Goal: Information Seeking & Learning: Learn about a topic

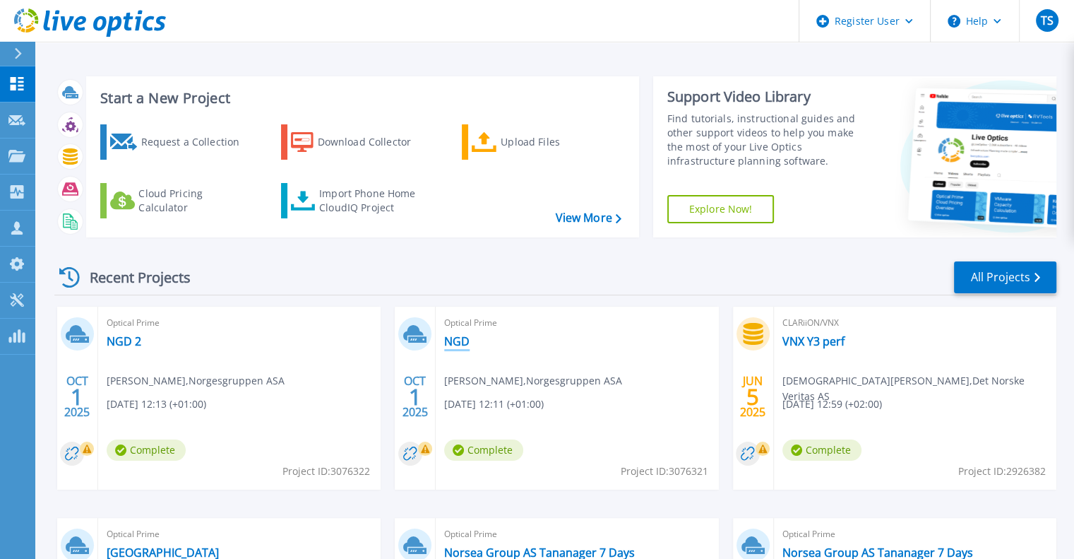
click at [458, 344] on link "NGD" at bounding box center [456, 341] width 25 height 14
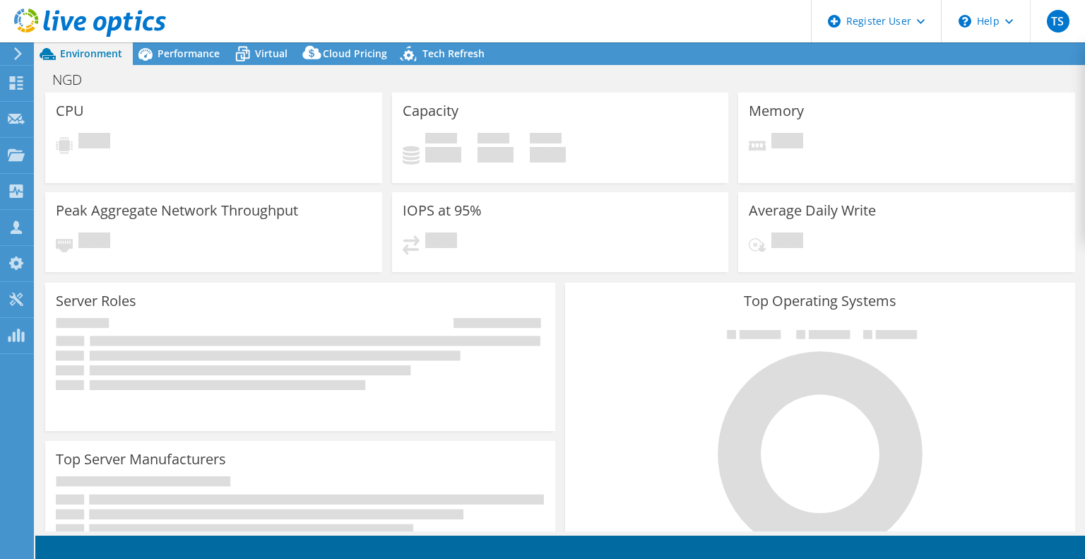
select select "USD"
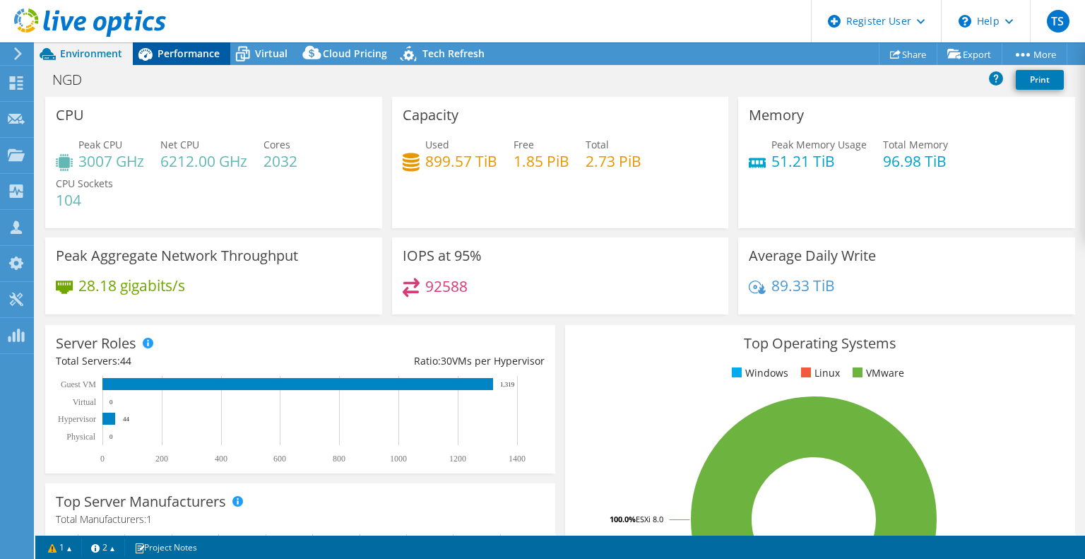
click at [203, 50] on span "Performance" at bounding box center [188, 53] width 62 height 13
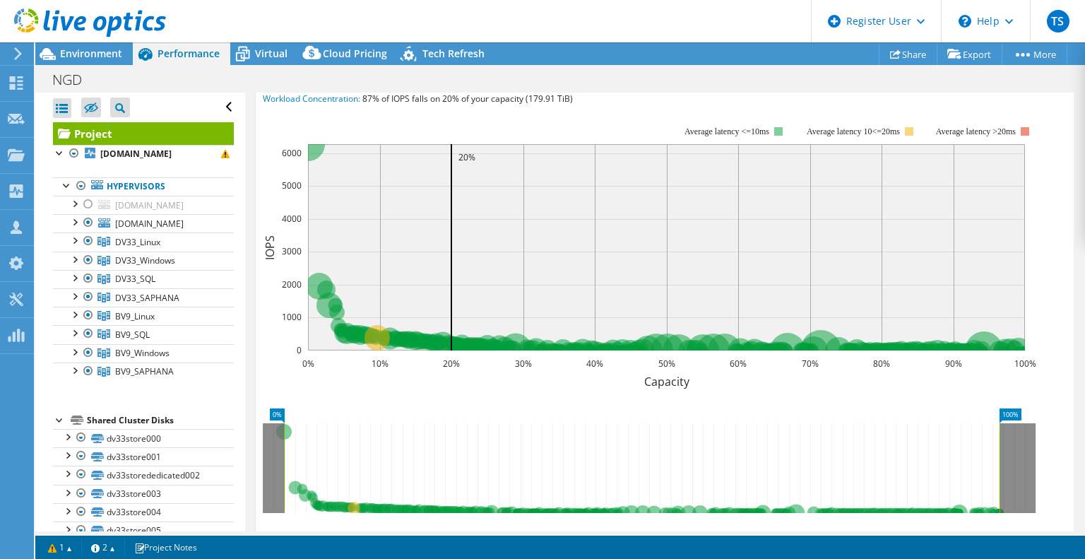
scroll to position [232, 0]
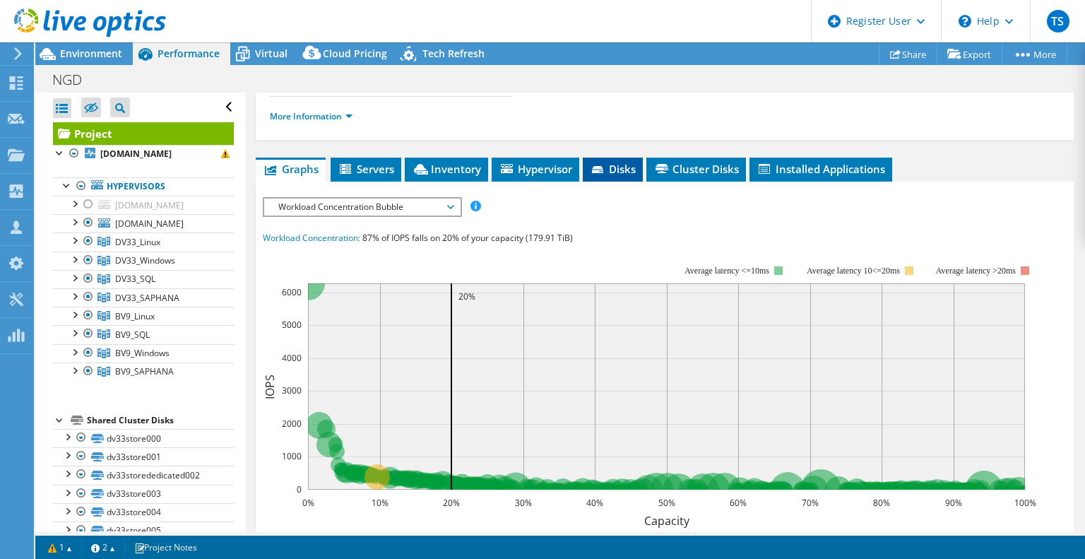
click at [624, 169] on span "Disks" at bounding box center [613, 169] width 46 height 14
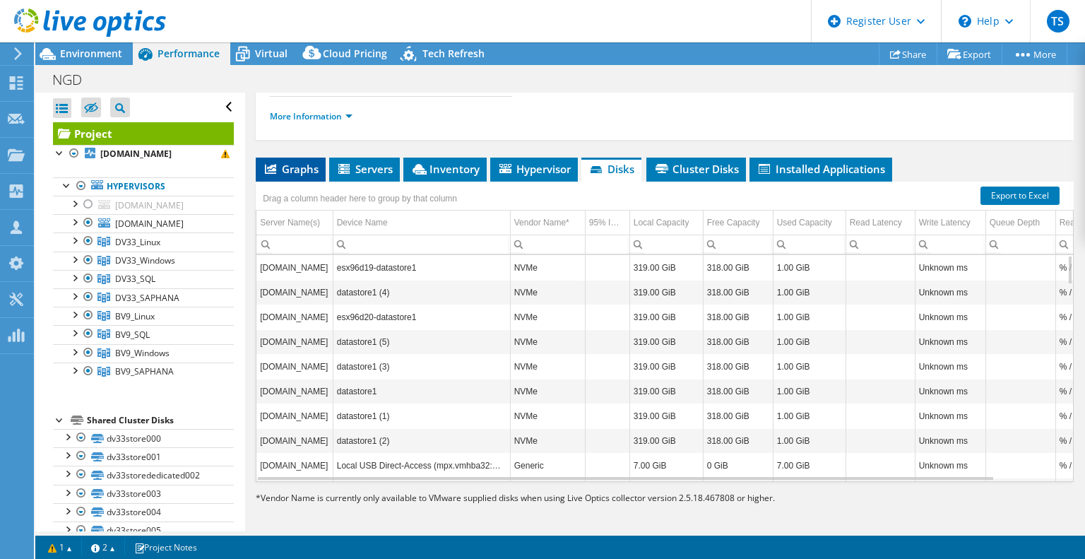
click at [306, 163] on span "Graphs" at bounding box center [291, 169] width 56 height 14
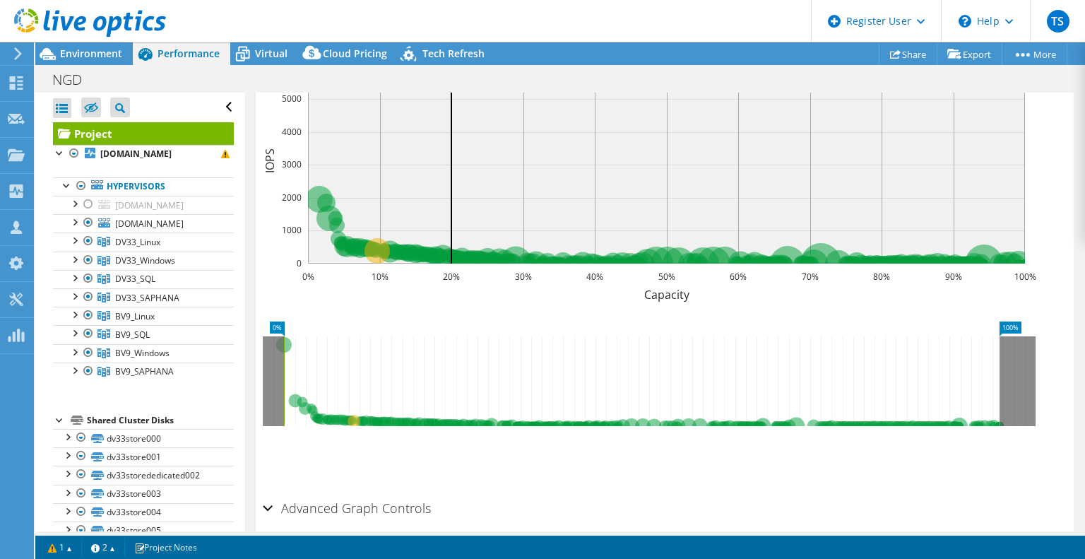
scroll to position [514, 0]
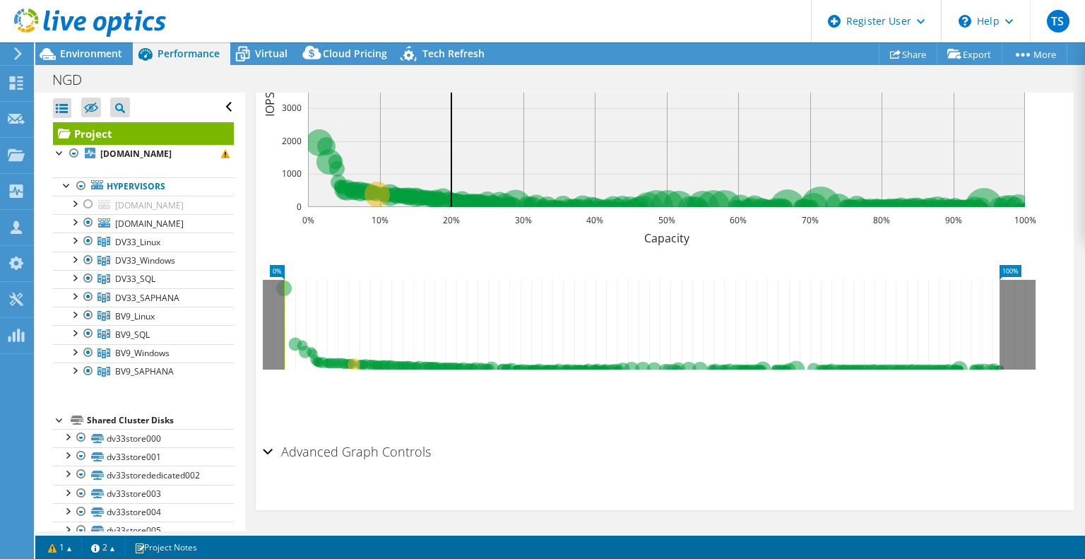
click at [698, 357] on icon at bounding box center [641, 325] width 715 height 90
click at [658, 356] on icon at bounding box center [641, 325] width 715 height 90
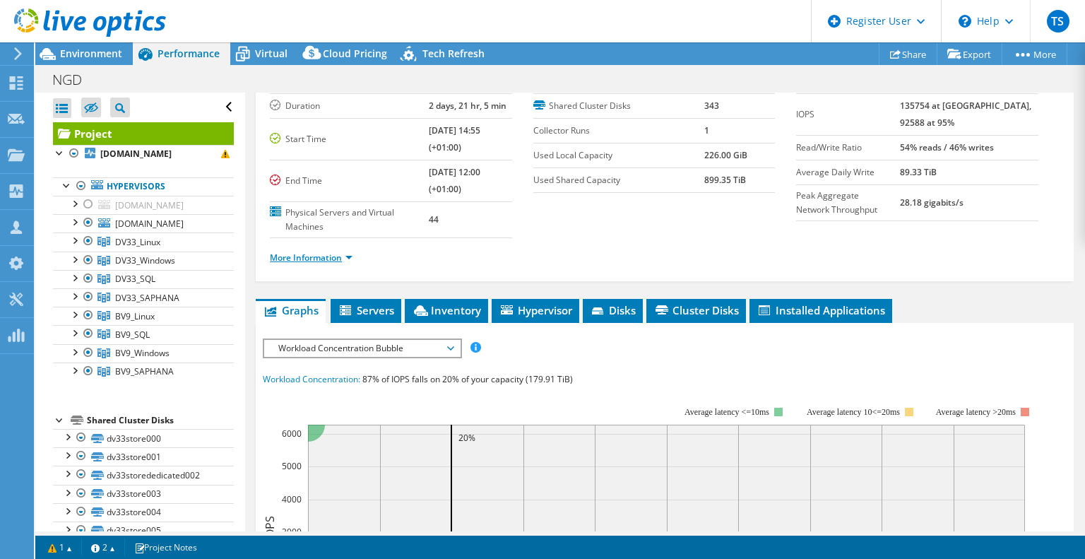
click at [350, 256] on link "More Information" at bounding box center [311, 257] width 83 height 12
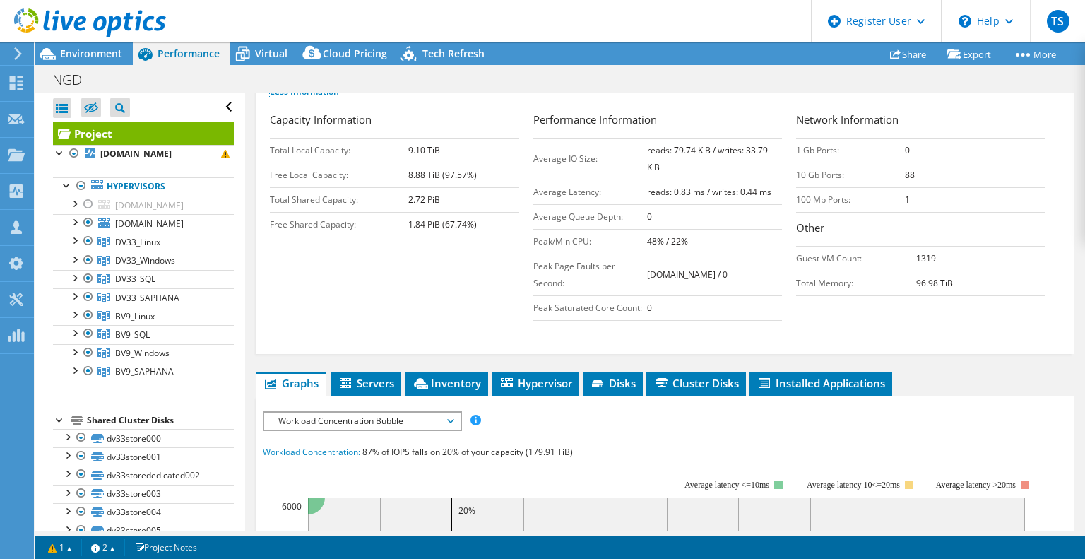
scroll to position [232, 0]
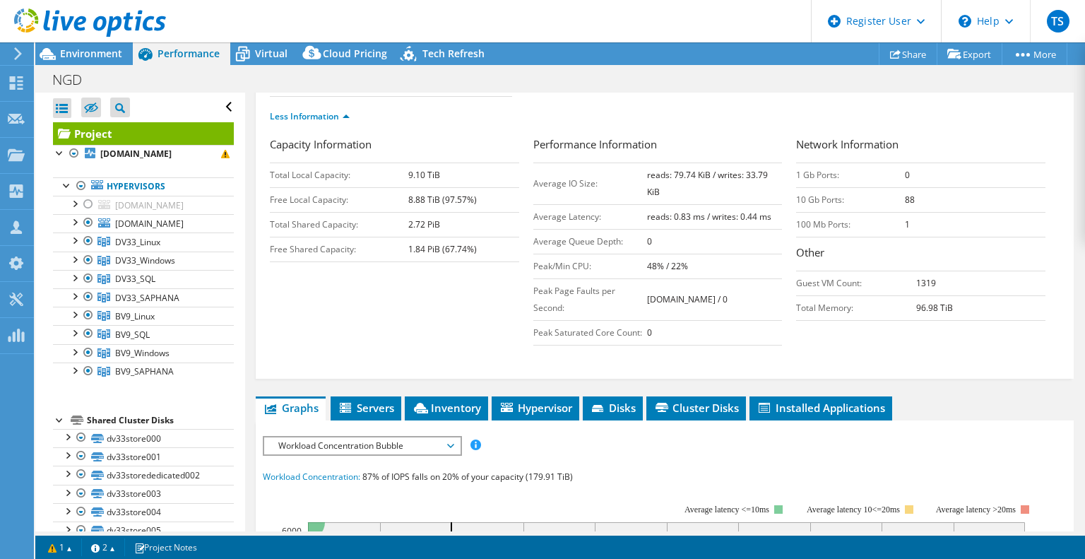
click at [1004, 437] on div "IOPS Disk Throughput IO Size Latency Queue Depth CPU Percentage Memory Page Fau…" at bounding box center [665, 445] width 804 height 19
